Goal: Task Accomplishment & Management: Use online tool/utility

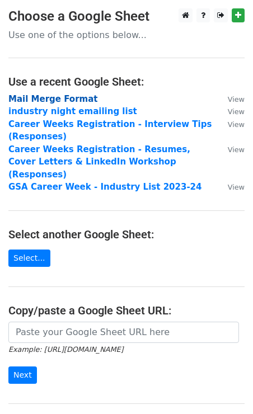
click at [41, 96] on strong "Mail Merge Format" at bounding box center [52, 99] width 89 height 10
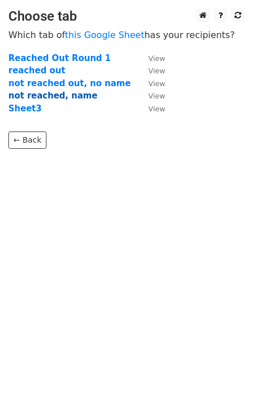
click at [40, 94] on strong "not reached, name" at bounding box center [52, 96] width 89 height 10
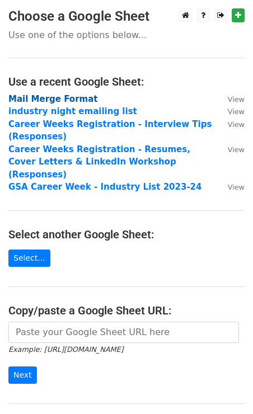
click at [42, 95] on strong "Mail Merge Format" at bounding box center [52, 99] width 89 height 10
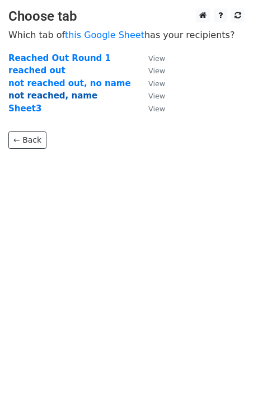
click at [43, 96] on strong "not reached, name" at bounding box center [52, 96] width 89 height 10
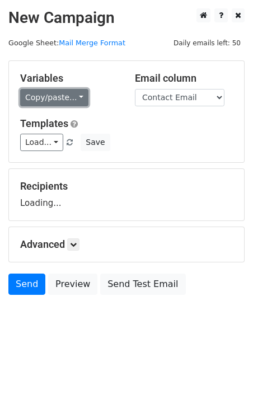
click at [51, 98] on link "Copy/paste..." at bounding box center [54, 97] width 68 height 17
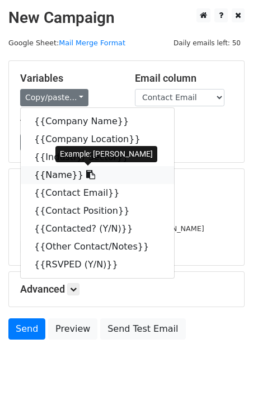
click at [56, 177] on link "{{Name}}" at bounding box center [97, 175] width 153 height 18
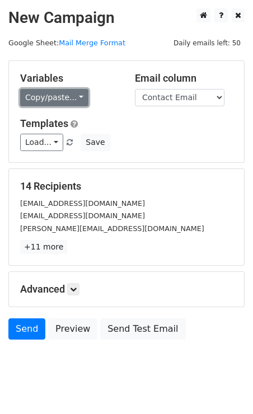
click at [66, 97] on link "Copy/paste..." at bounding box center [54, 97] width 68 height 17
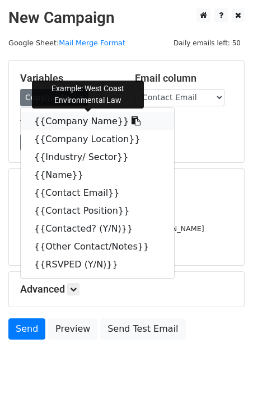
click at [58, 120] on link "{{Company Name}}" at bounding box center [97, 121] width 153 height 18
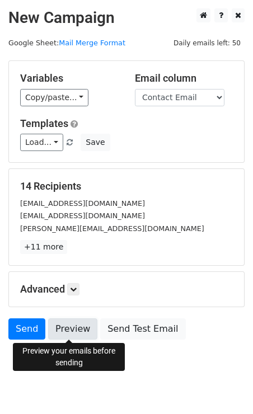
click at [79, 326] on link "Preview" at bounding box center [72, 328] width 49 height 21
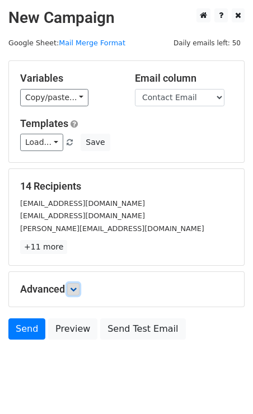
click at [77, 292] on icon at bounding box center [73, 289] width 7 height 7
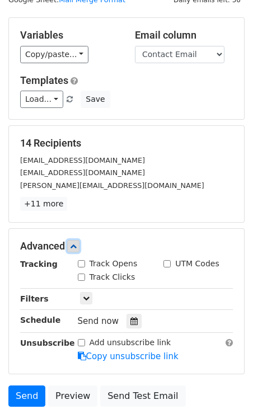
scroll to position [45, 0]
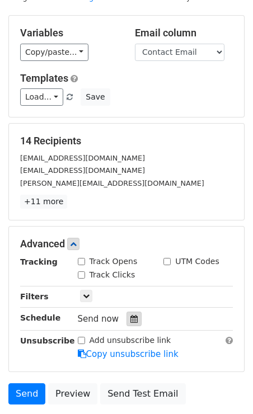
click at [130, 317] on icon at bounding box center [133, 319] width 7 height 8
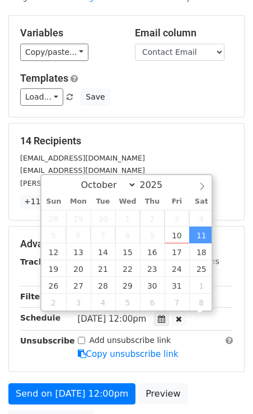
scroll to position [1, 0]
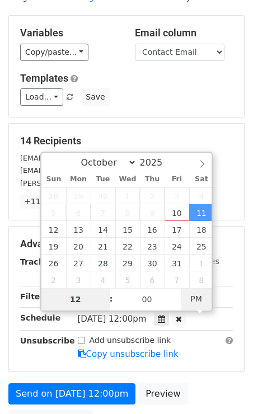
type input "2025-10-11 00:00"
click at [197, 298] on span "PM" at bounding box center [196, 298] width 31 height 22
type input "11"
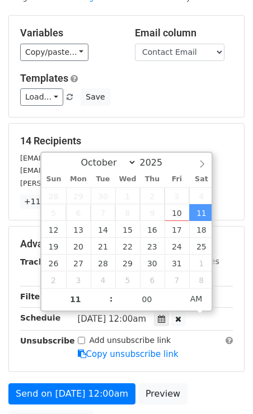
type input "2025-10-11 11:00"
click at [240, 122] on form "Variables Copy/paste... {{Company Name}} {{Company Location}} {{Industry/ Secto…" at bounding box center [126, 225] width 236 height 421
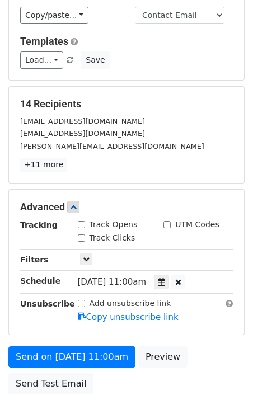
scroll to position [83, 0]
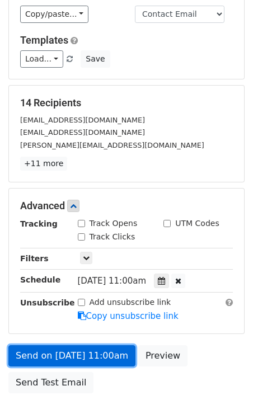
click at [60, 348] on link "Send on Oct 11 at 11:00am" at bounding box center [71, 355] width 127 height 21
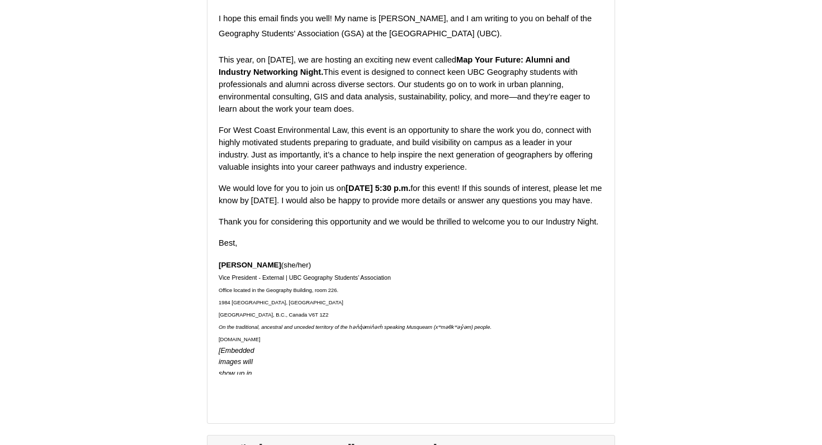
scroll to position [217, 0]
